Goal: Entertainment & Leisure: Consume media (video, audio)

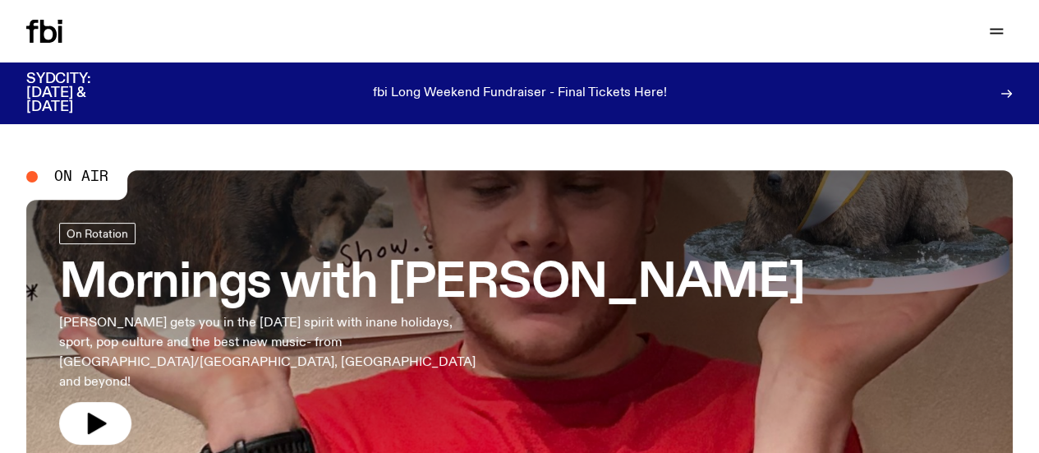
click at [0, 0] on link "Explore" at bounding box center [0, 0] width 0 height 0
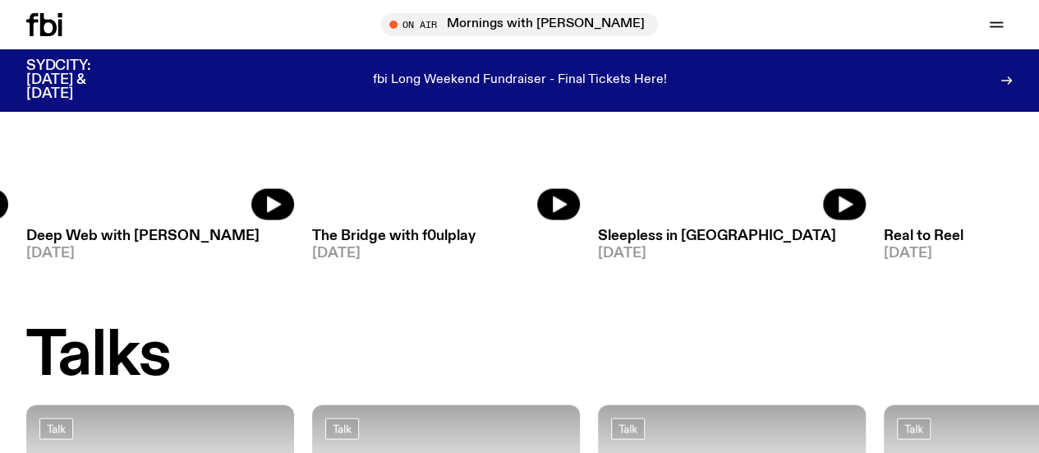
scroll to position [1552, 0]
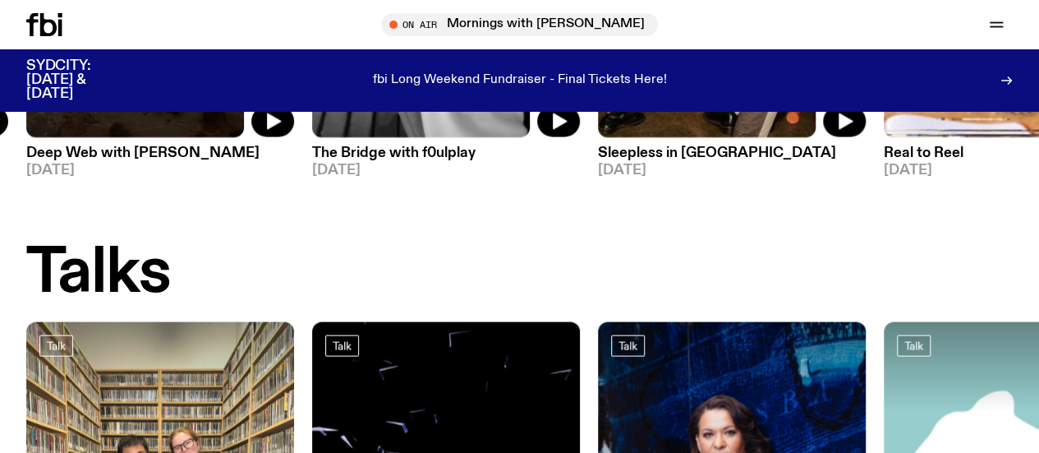
click at [0, 0] on link "Schedule" at bounding box center [0, 0] width 0 height 0
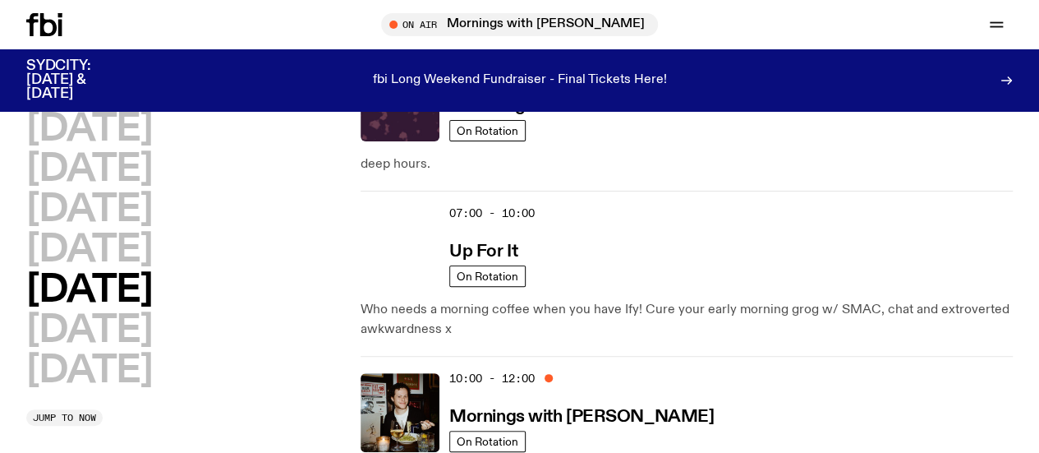
scroll to position [112, 0]
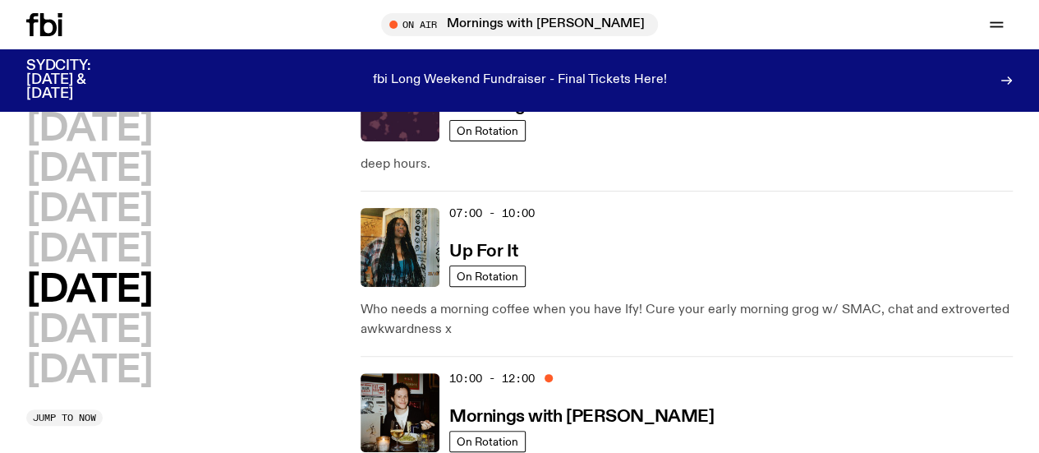
click at [49, 23] on icon at bounding box center [44, 24] width 36 height 23
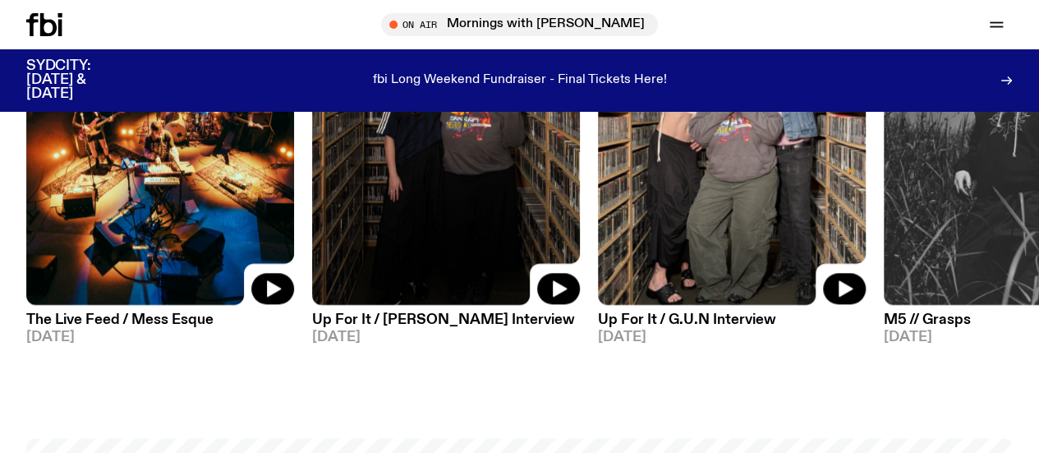
scroll to position [880, 0]
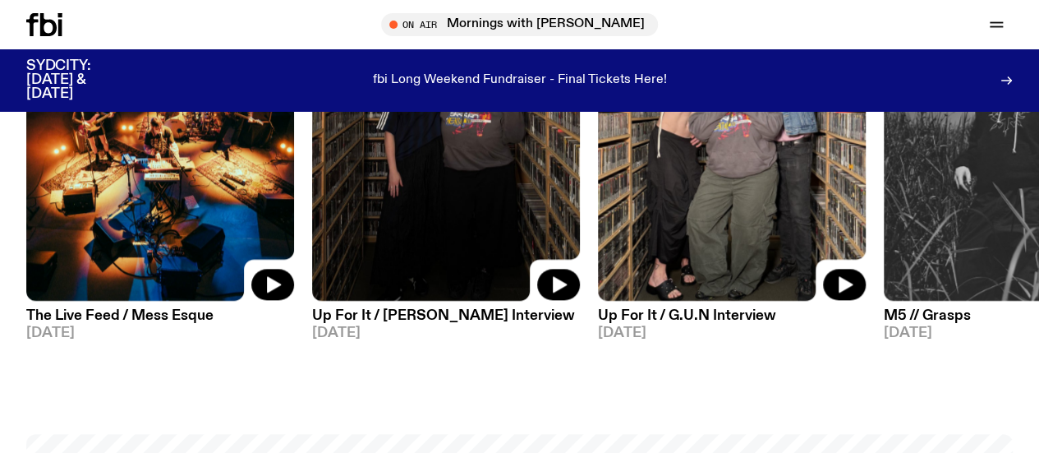
click at [0, 0] on link "Explore" at bounding box center [0, 0] width 0 height 0
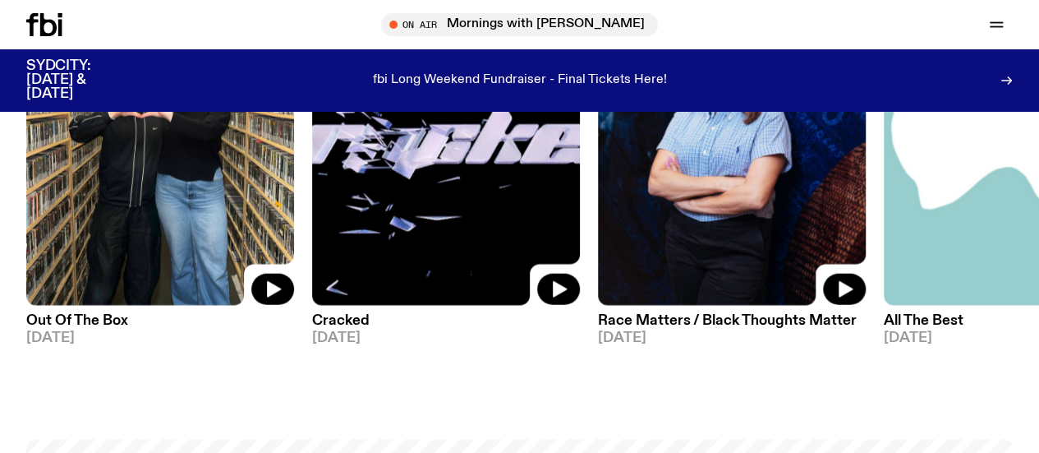
scroll to position [1868, 0]
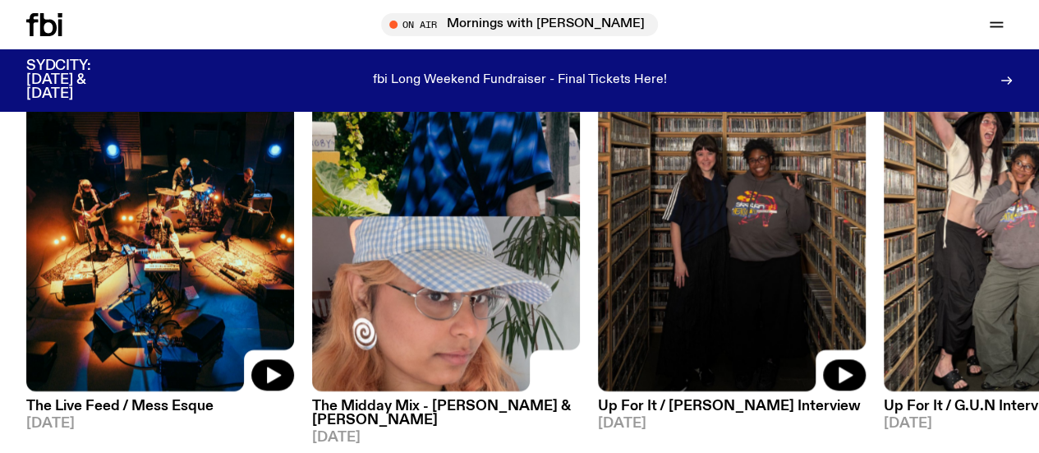
scroll to position [798, 0]
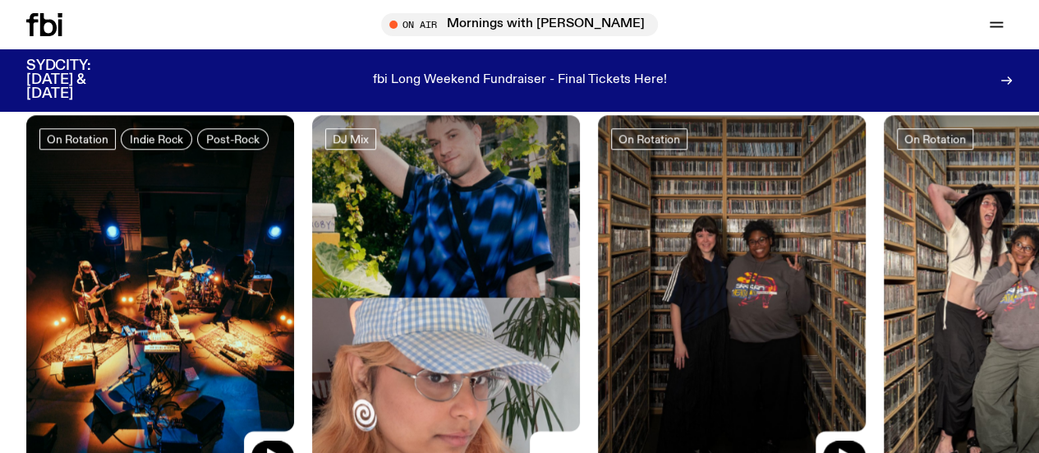
scroll to position [669, 0]
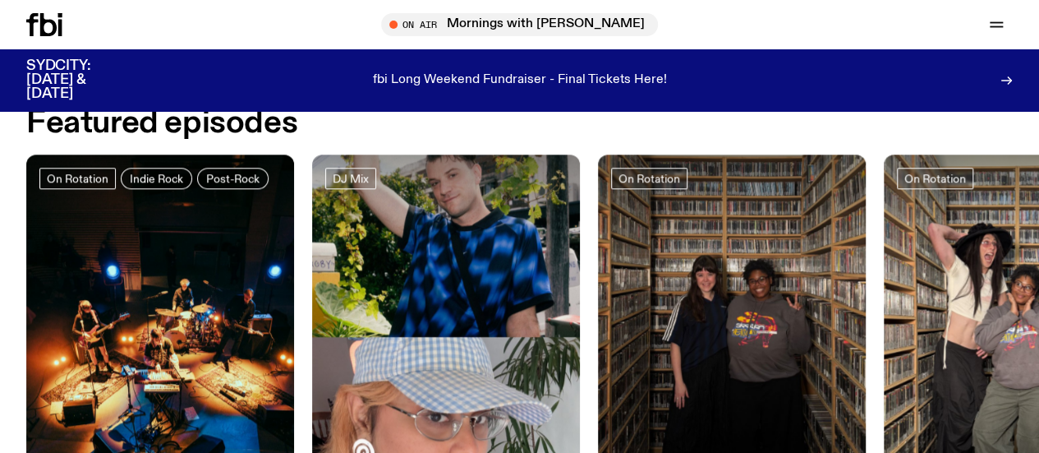
click at [381, 277] on img at bounding box center [446, 332] width 268 height 357
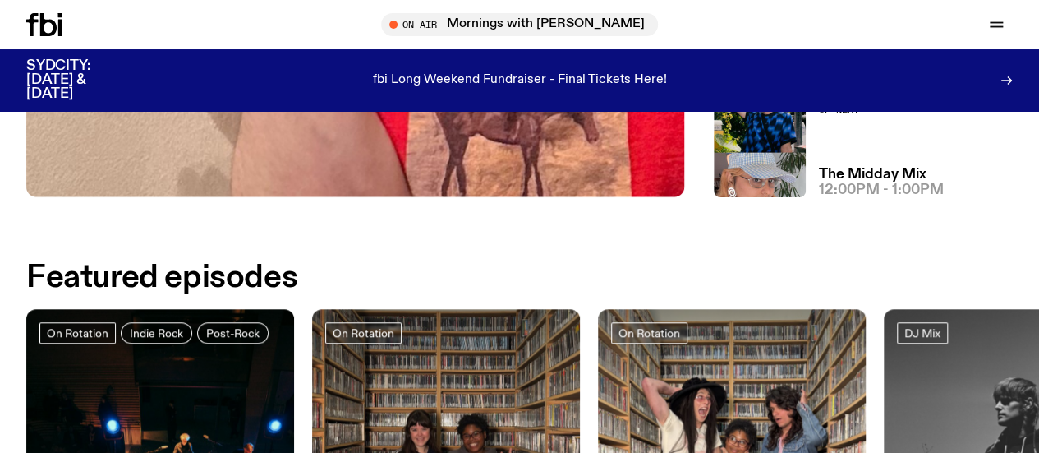
scroll to position [499, 0]
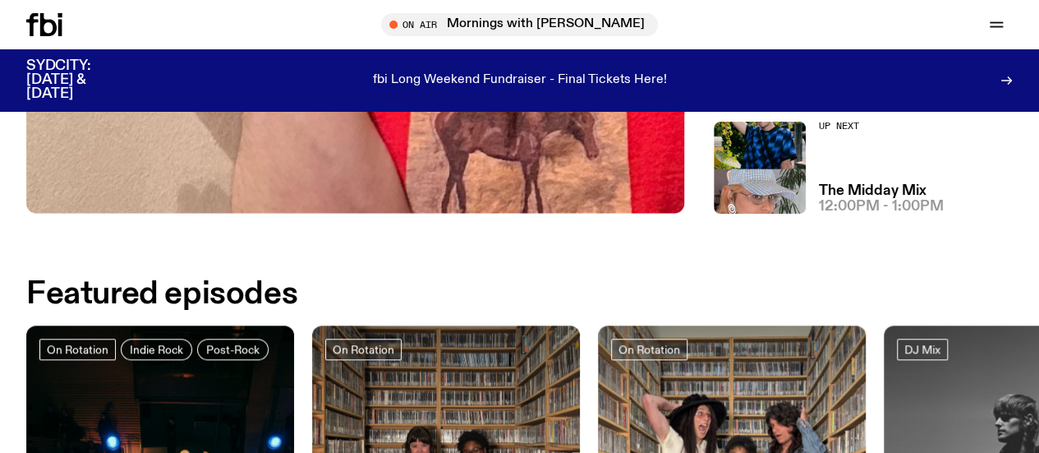
click at [0, 0] on link "Schedule" at bounding box center [0, 0] width 0 height 0
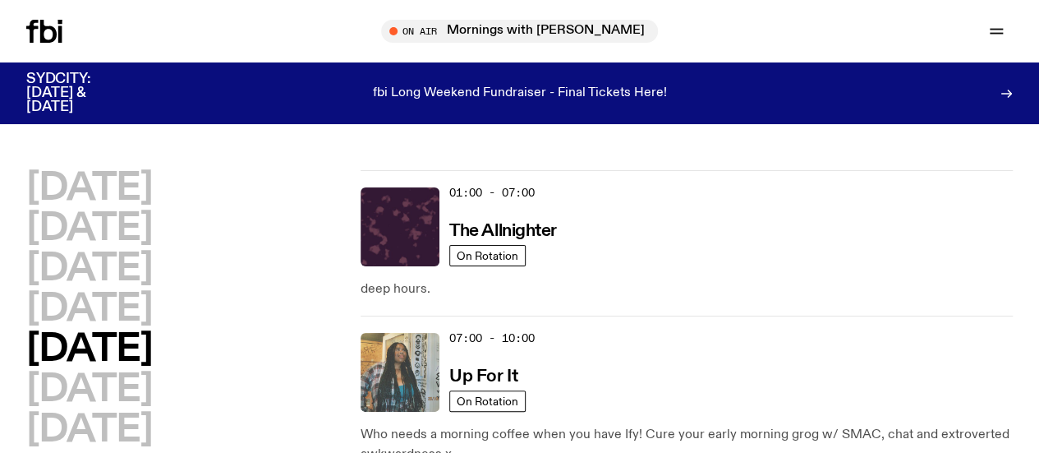
click at [407, 357] on img at bounding box center [400, 372] width 79 height 79
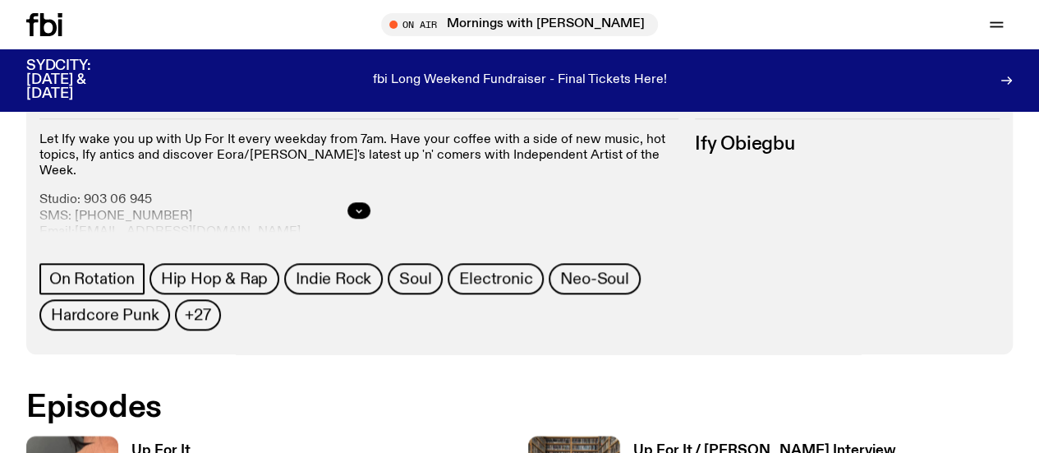
scroll to position [739, 0]
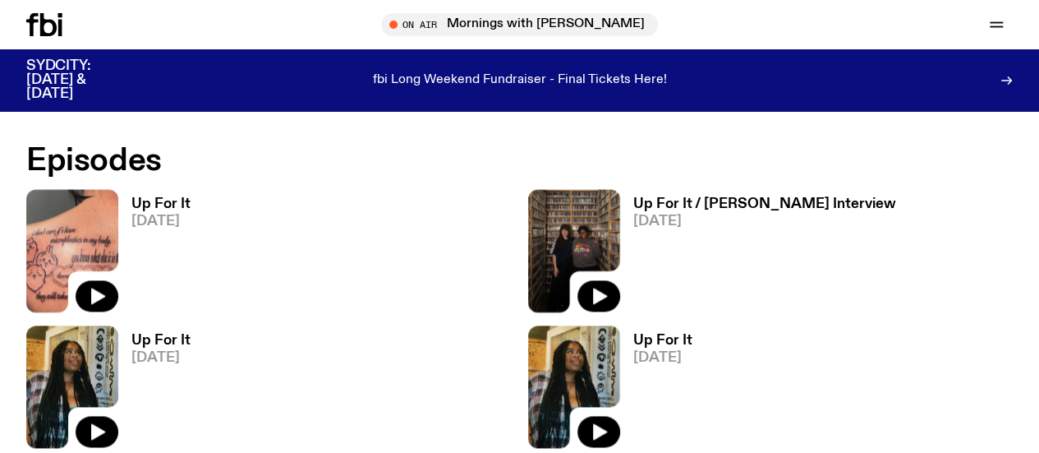
click at [279, 48] on link "Hip Hop & Rap" at bounding box center [214, 31] width 130 height 31
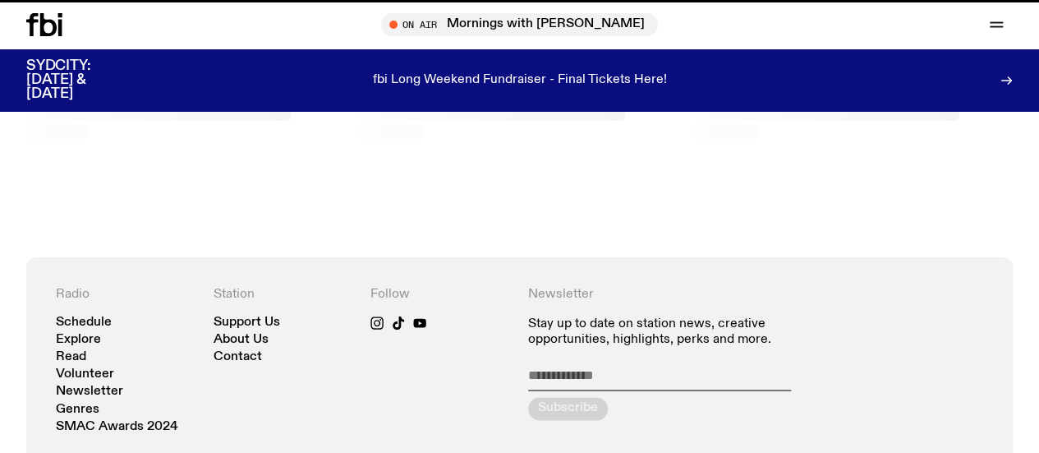
scroll to position [2, 0]
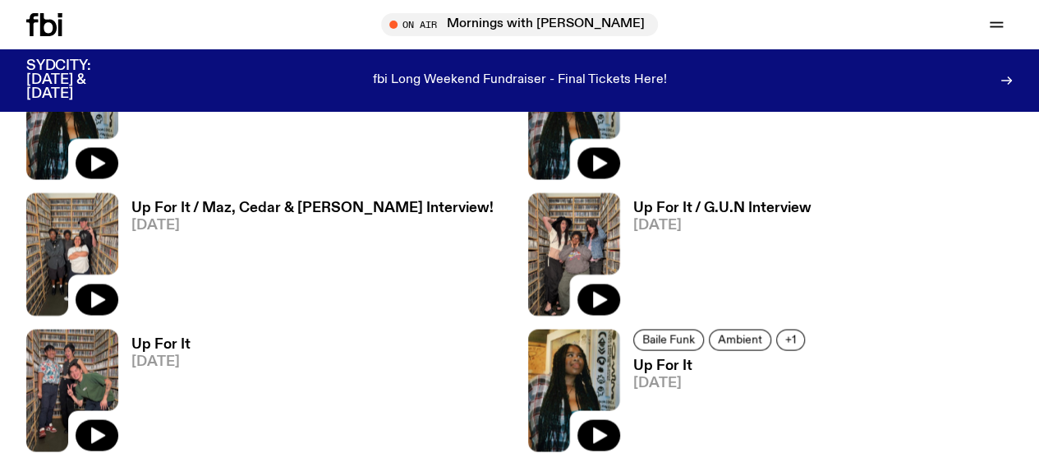
scroll to position [1432, 0]
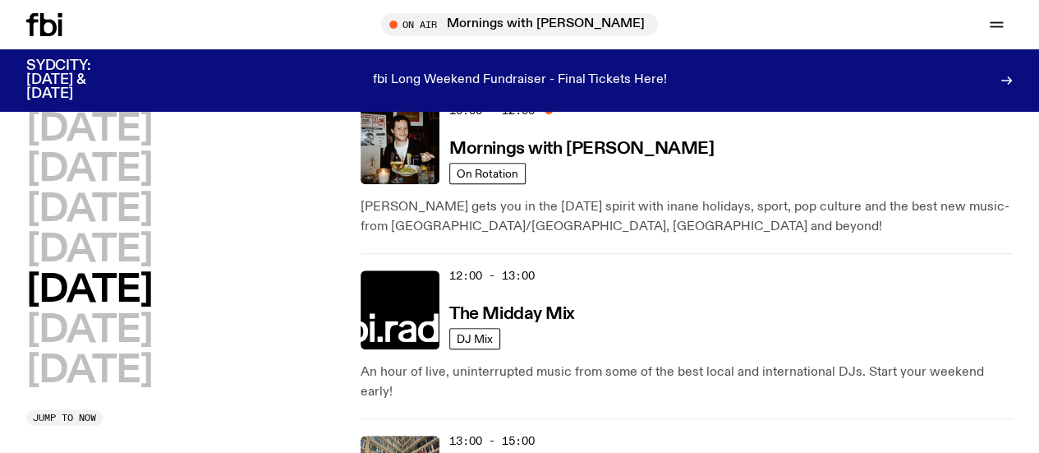
scroll to position [388, 0]
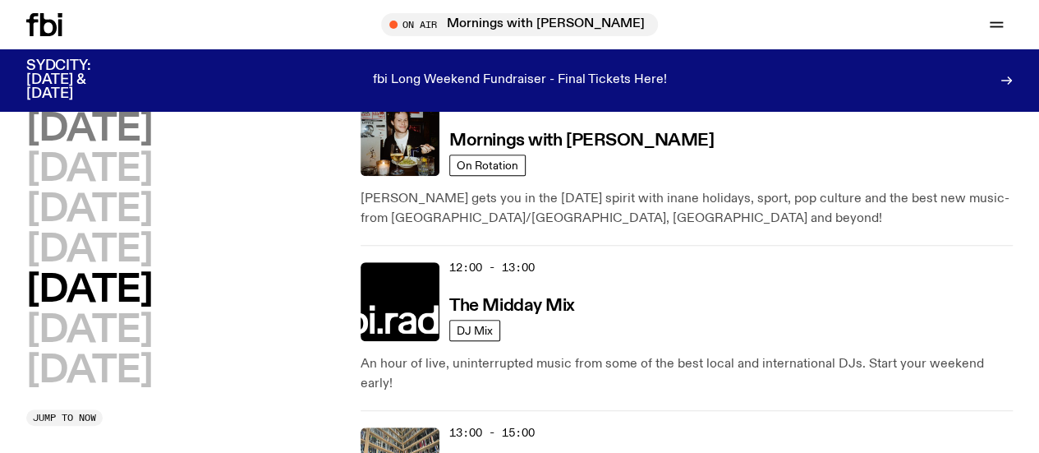
click at [80, 143] on h2 "[DATE]" at bounding box center [89, 129] width 126 height 37
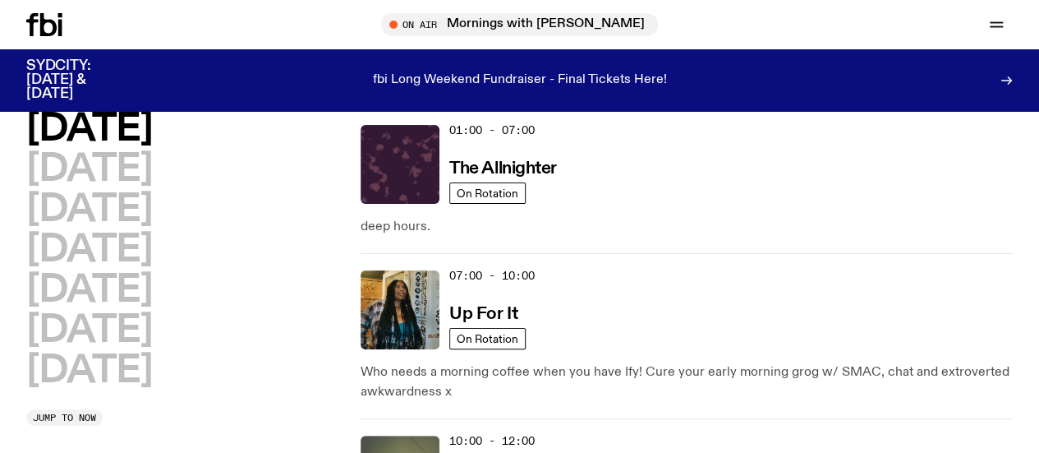
scroll to position [46, 0]
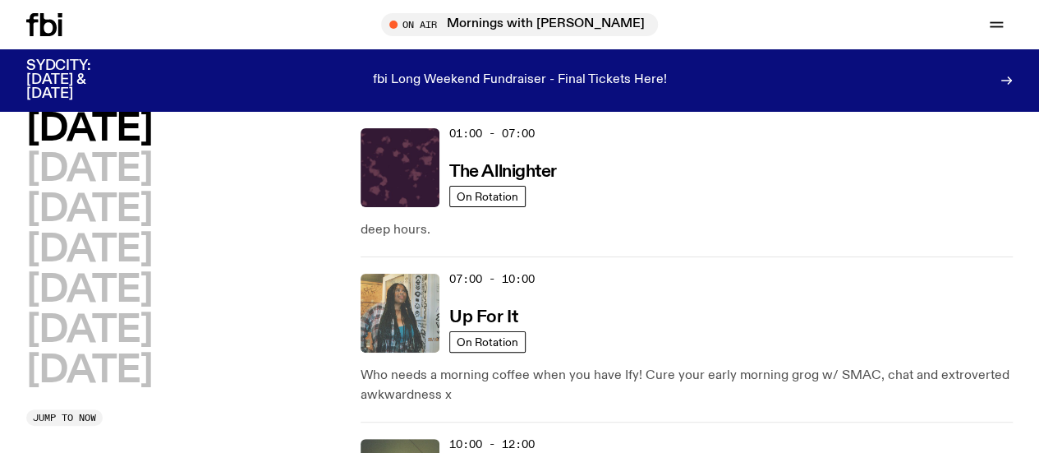
click at [405, 291] on img at bounding box center [400, 312] width 79 height 79
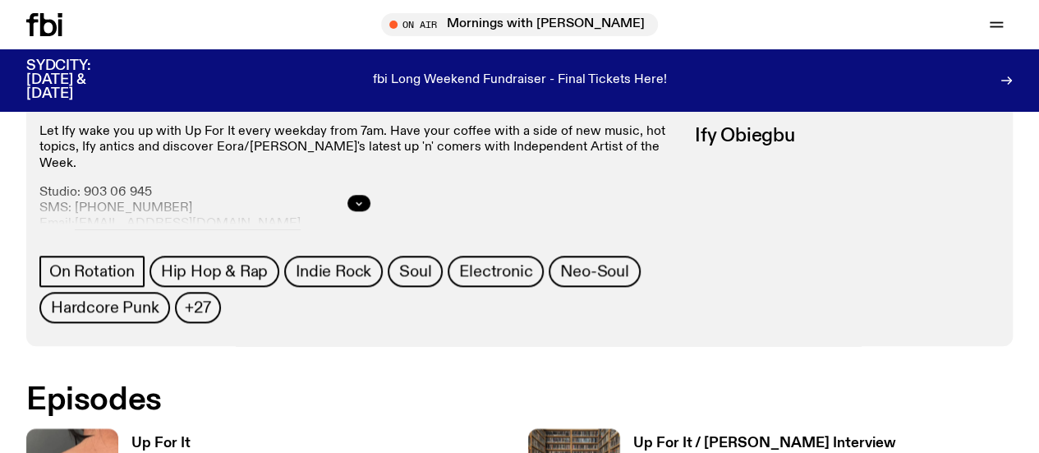
scroll to position [744, 0]
click at [370, 210] on button "button" at bounding box center [358, 202] width 23 height 16
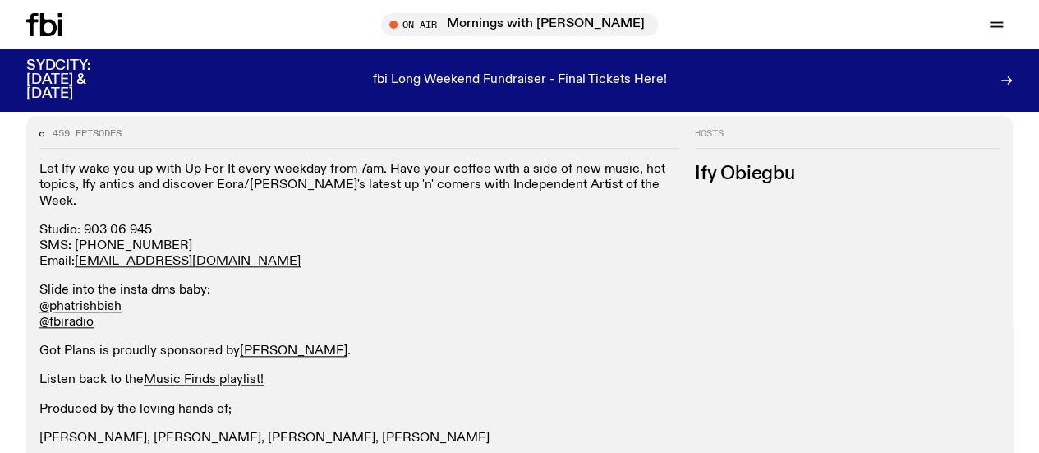
scroll to position [703, 0]
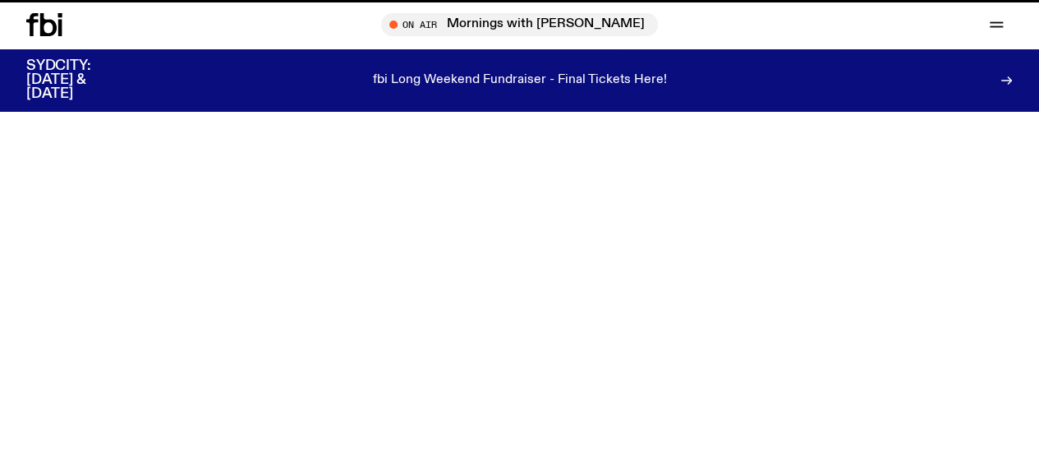
scroll to position [1432, 0]
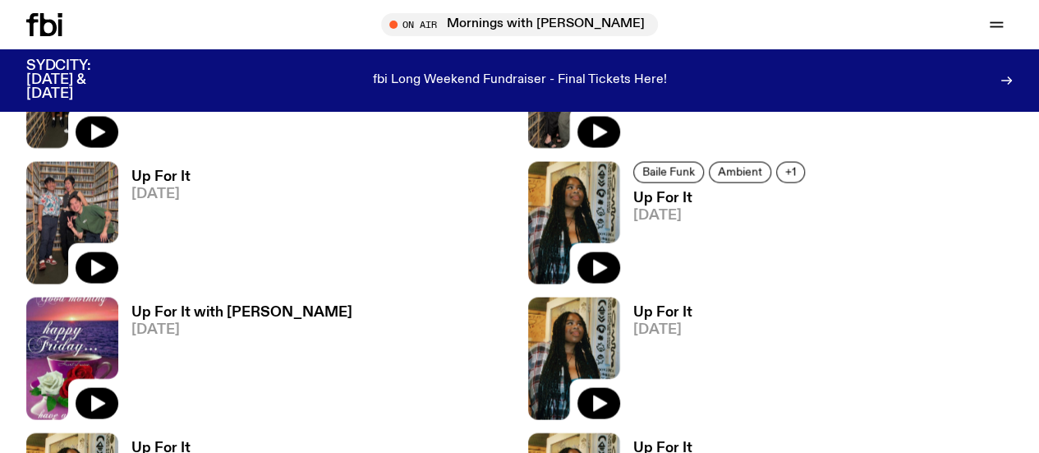
scroll to position [1557, 0]
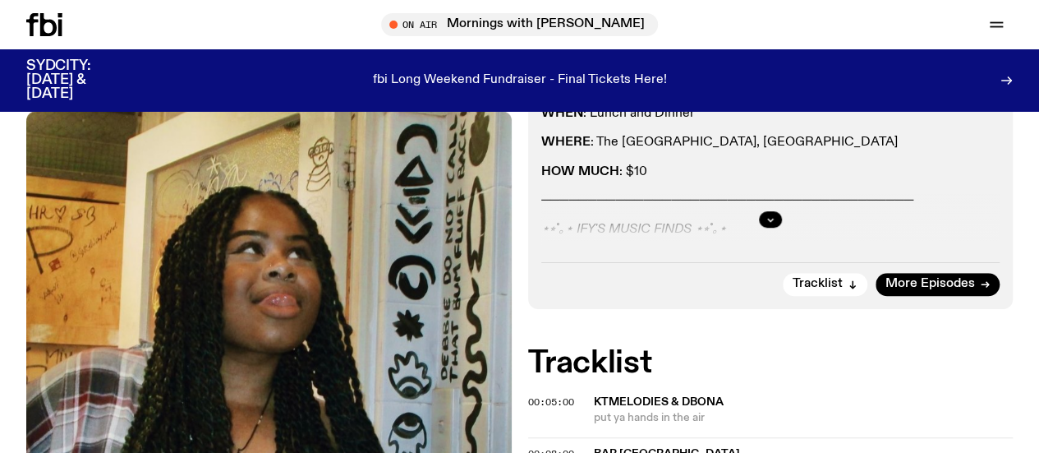
scroll to position [458, 0]
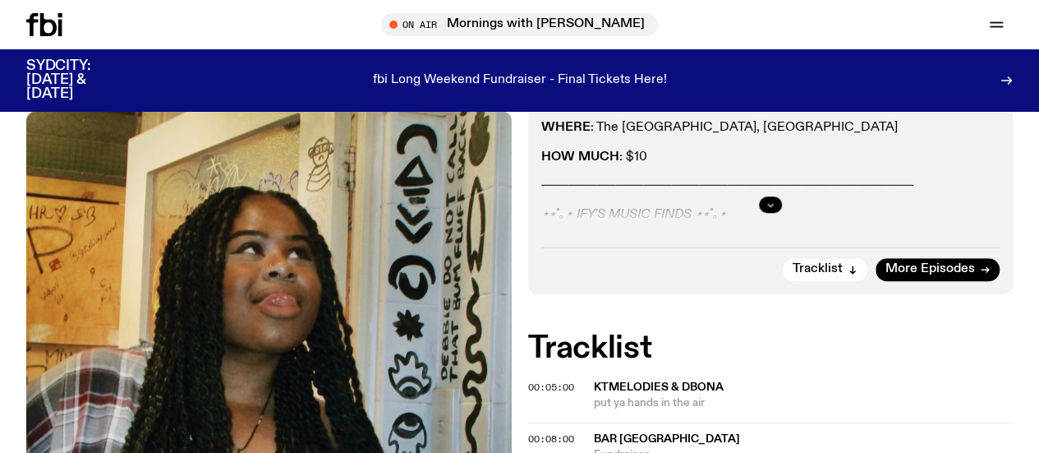
click at [770, 196] on button "button" at bounding box center [770, 204] width 23 height 16
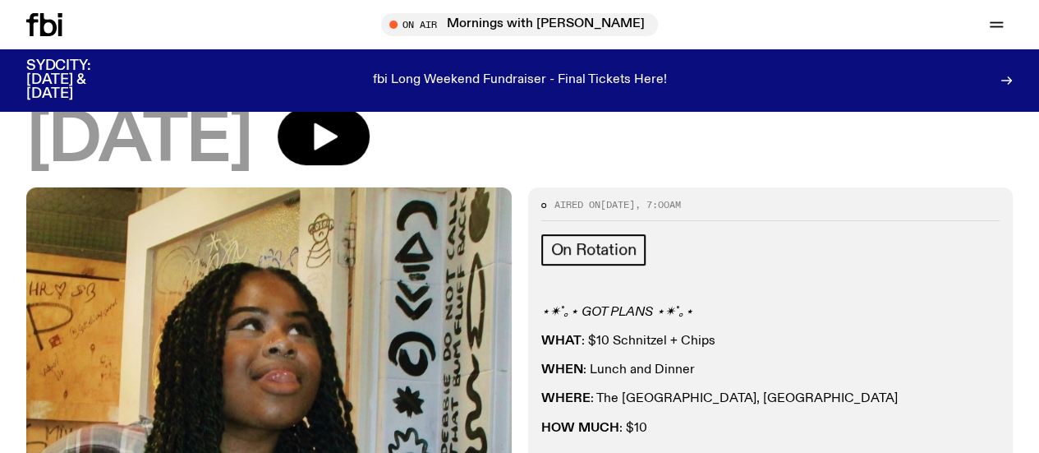
scroll to position [184, 0]
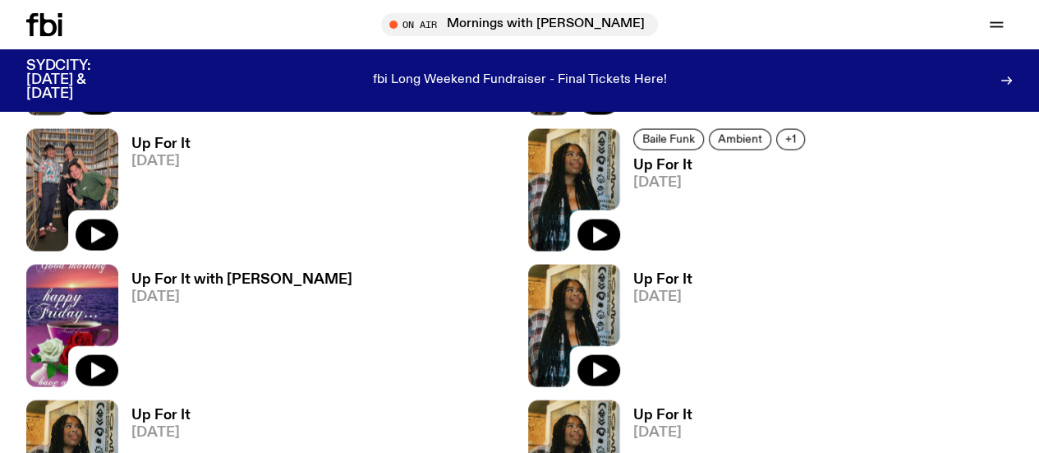
scroll to position [1602, 0]
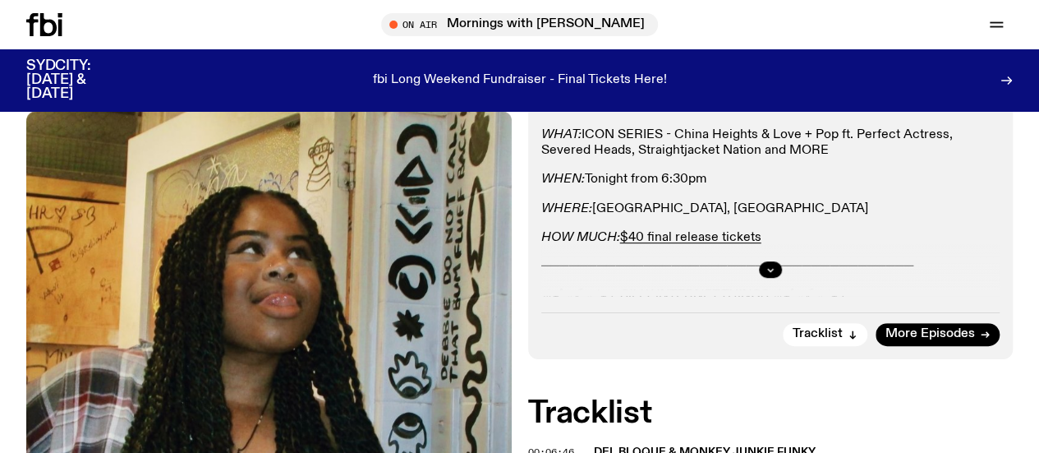
scroll to position [331, 0]
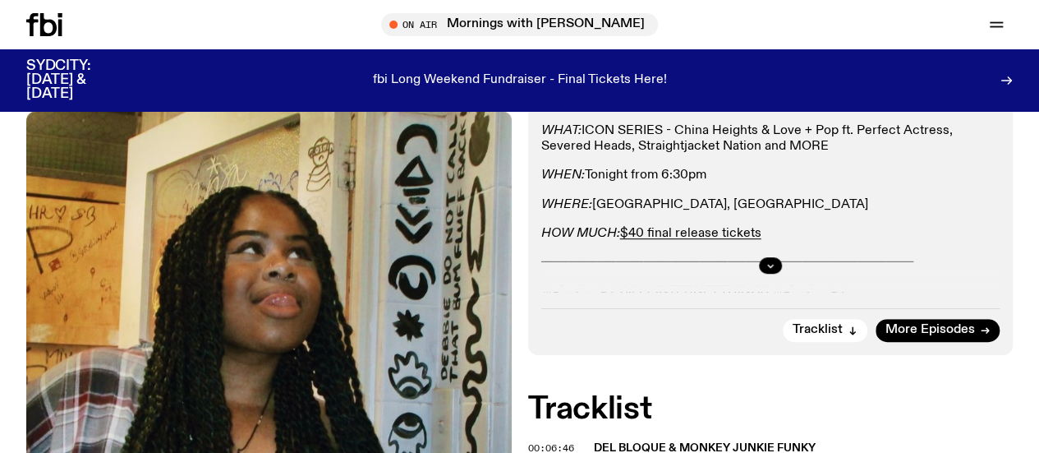
click at [760, 281] on div at bounding box center [770, 265] width 459 height 53
click at [774, 274] on div at bounding box center [770, 265] width 459 height 53
click at [765, 270] on icon "button" at bounding box center [770, 265] width 10 height 10
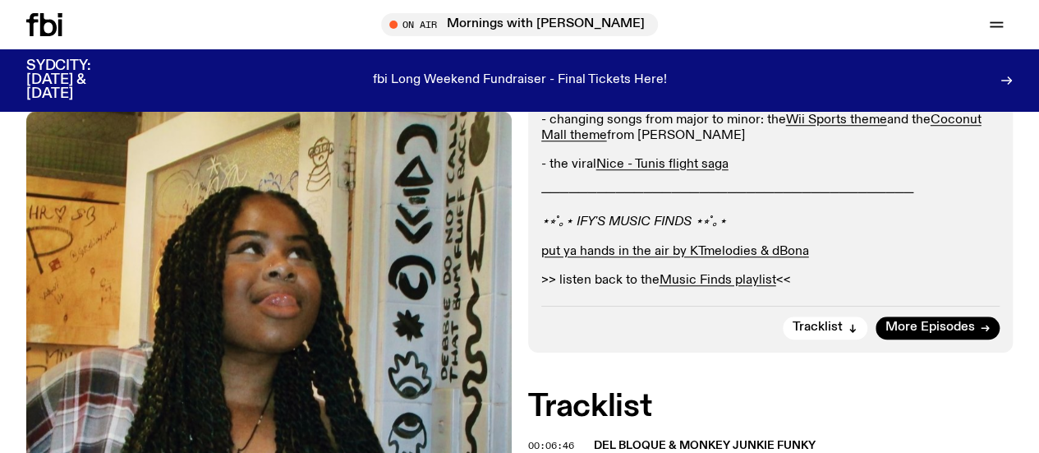
scroll to position [604, 0]
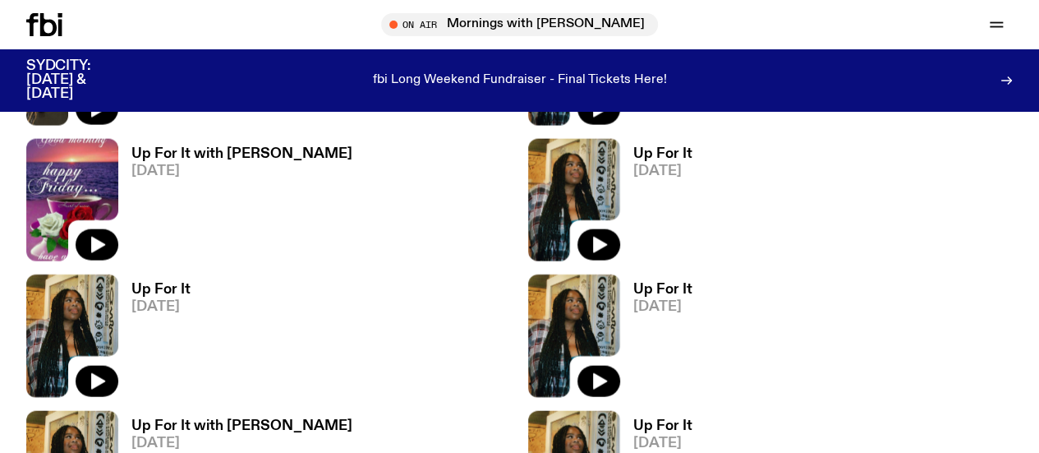
scroll to position [1759, 0]
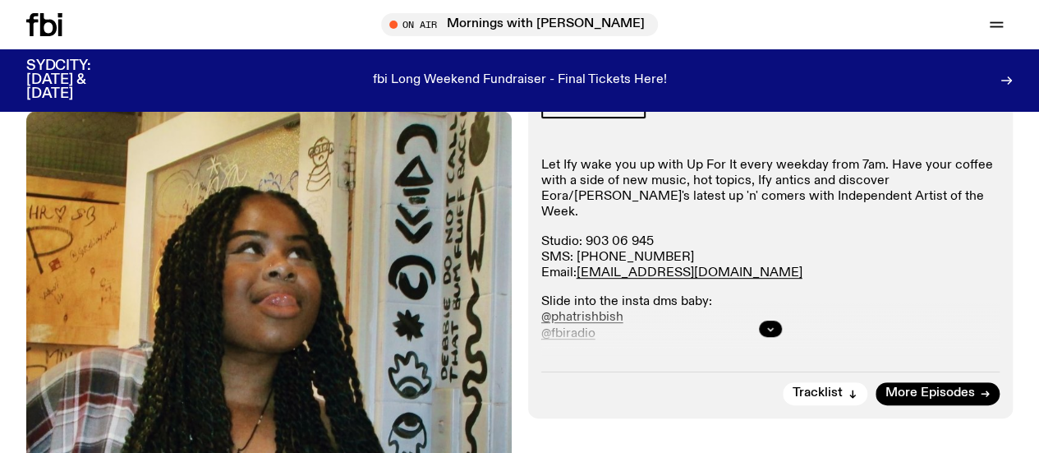
scroll to position [286, 0]
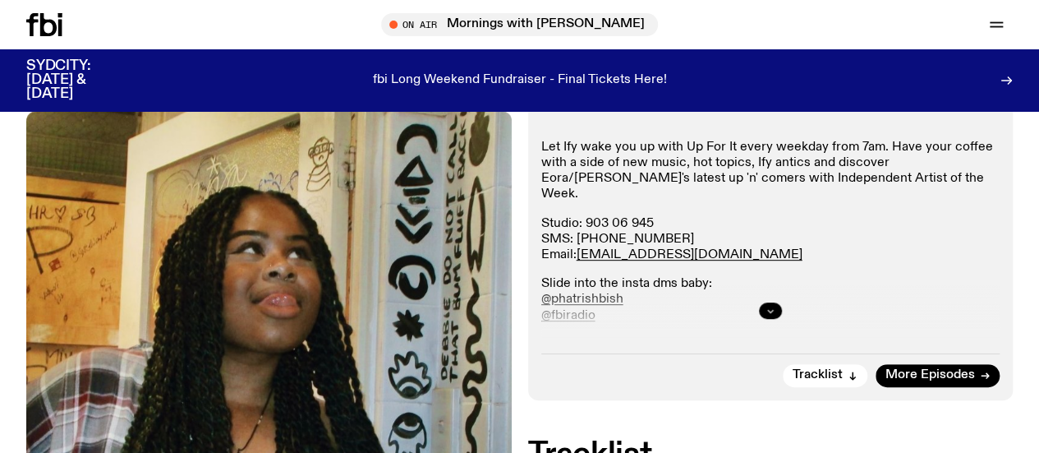
click at [774, 315] on icon "button" at bounding box center [770, 311] width 10 height 10
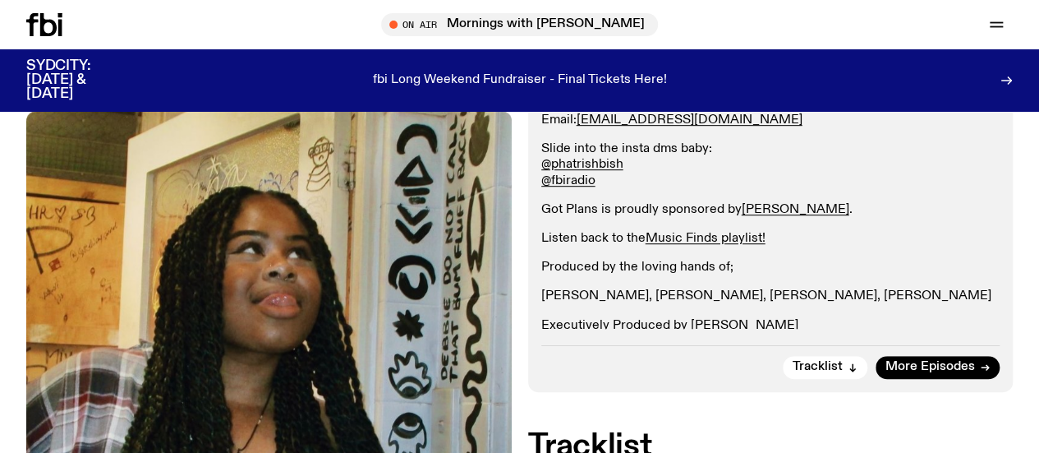
scroll to position [485, 0]
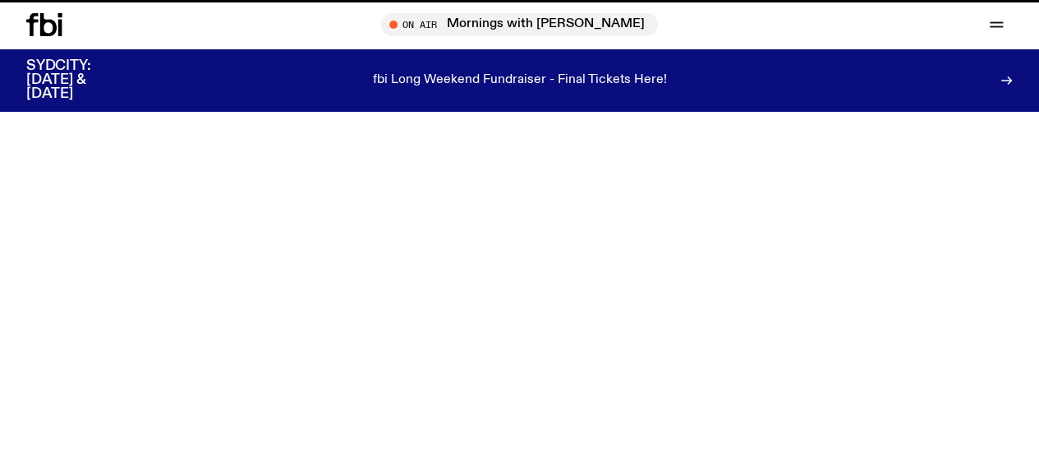
scroll to position [1759, 0]
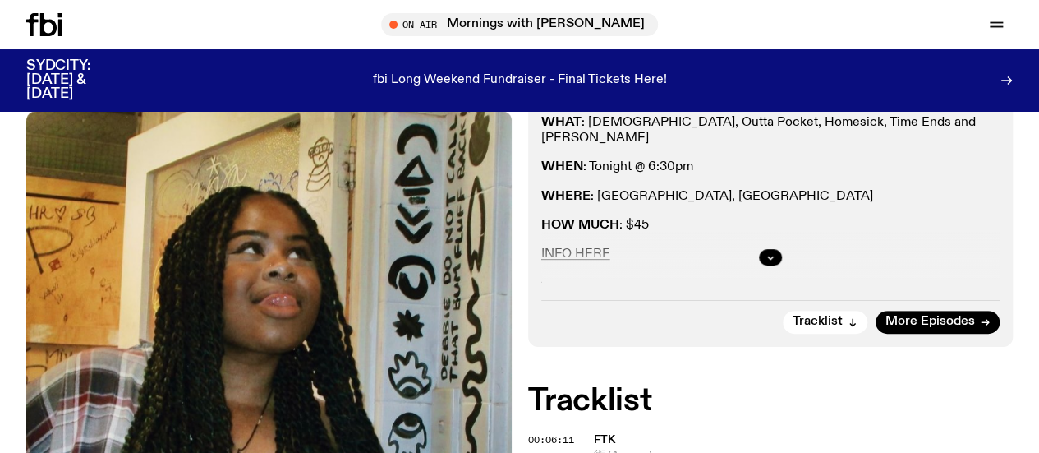
scroll to position [340, 0]
click at [762, 264] on button "button" at bounding box center [770, 256] width 23 height 16
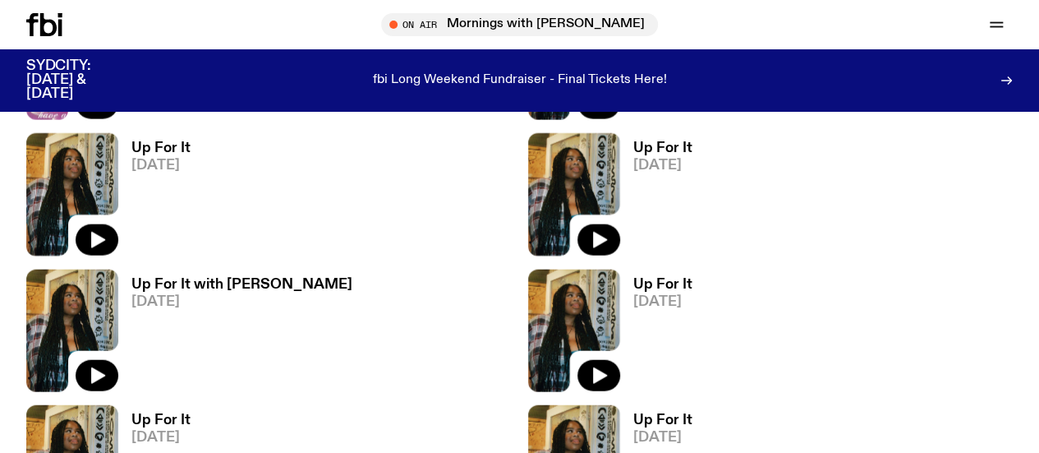
scroll to position [1925, 0]
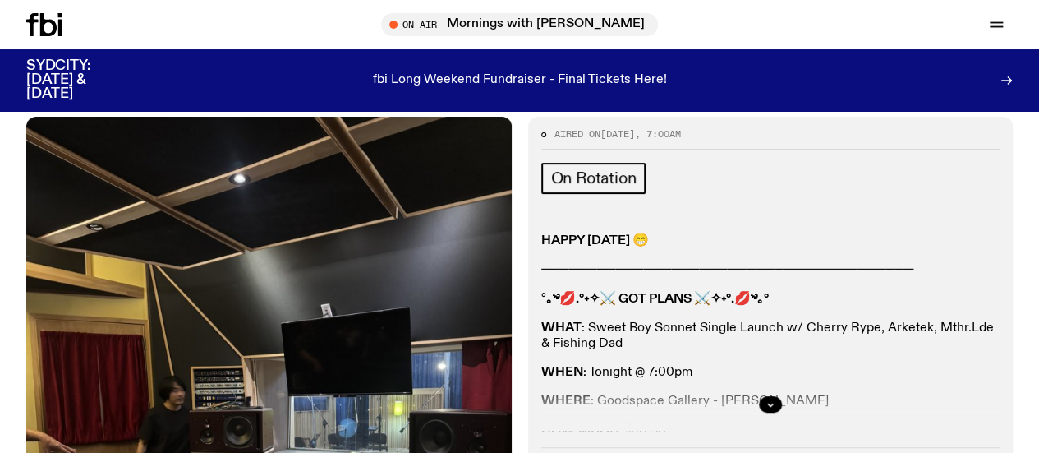
scroll to position [202, 0]
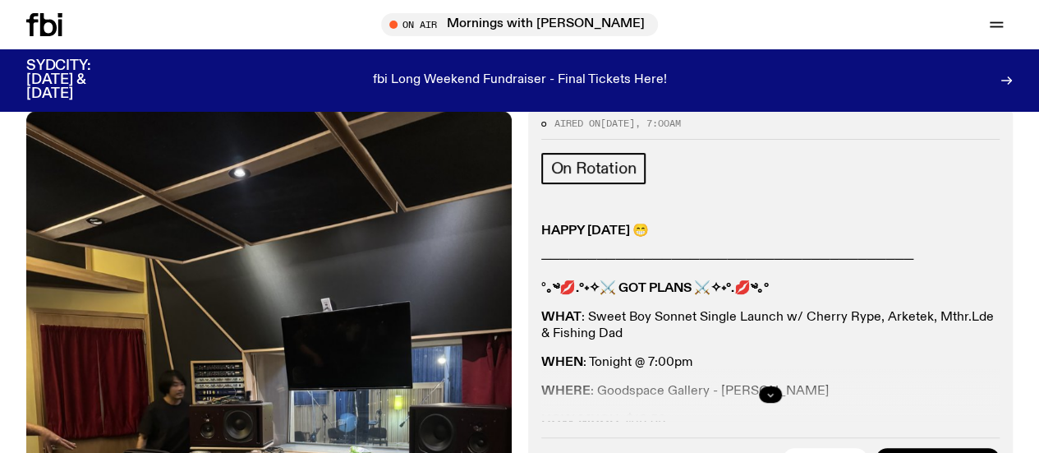
click at [767, 402] on button "button" at bounding box center [770, 394] width 23 height 16
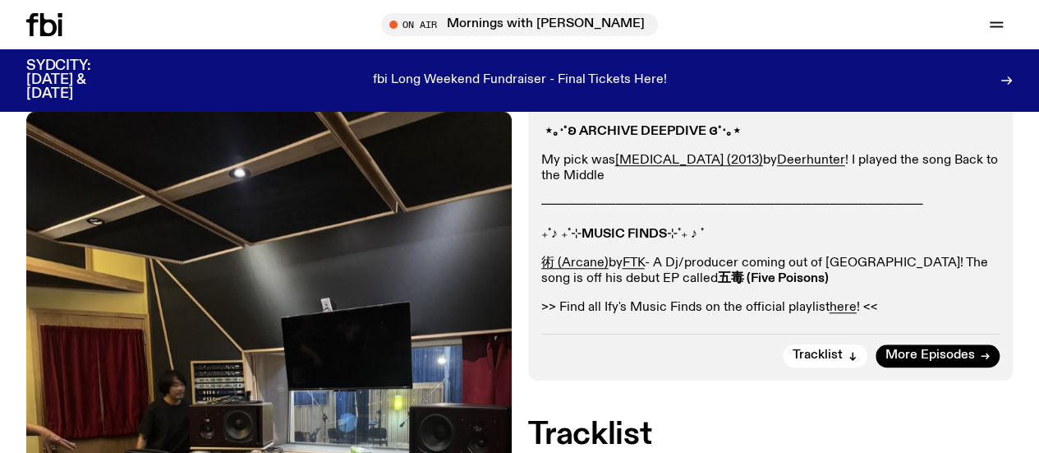
scroll to position [577, 0]
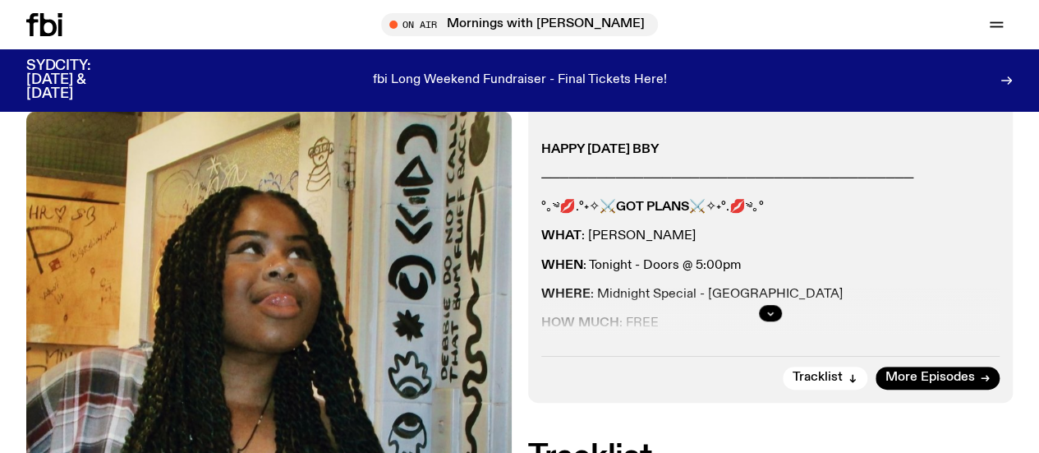
click at [774, 339] on div at bounding box center [770, 313] width 459 height 53
click at [777, 339] on div at bounding box center [770, 313] width 459 height 53
click at [777, 321] on button "button" at bounding box center [770, 313] width 23 height 16
